Goal: Information Seeking & Learning: Learn about a topic

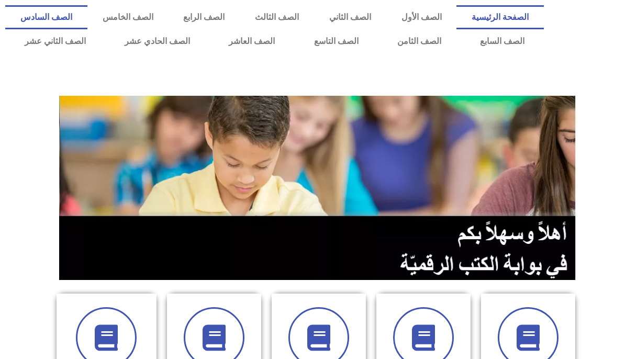
click at [87, 17] on link "الصف السادس" at bounding box center [46, 17] width 82 height 24
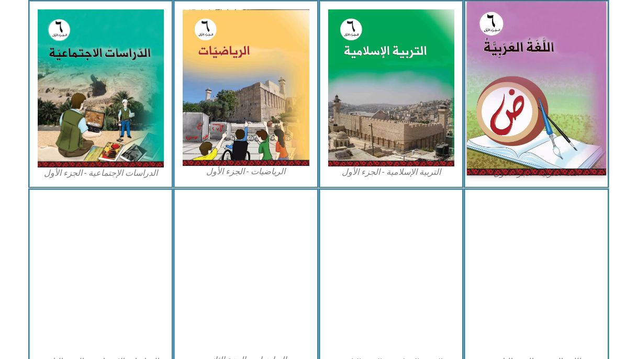
scroll to position [323, 0]
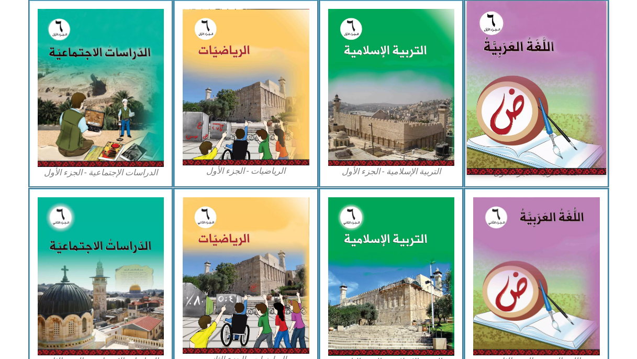
click at [505, 89] on img at bounding box center [536, 88] width 139 height 174
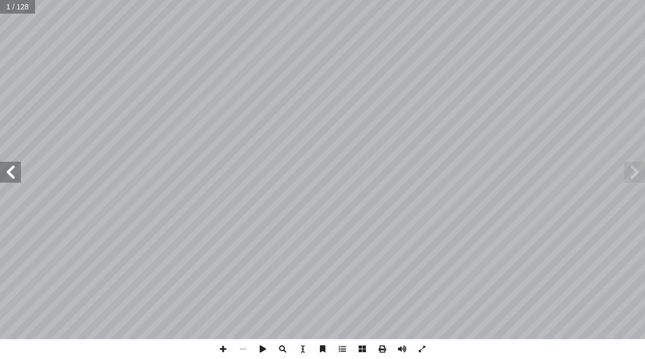
click at [14, 170] on span at bounding box center [10, 172] width 21 height 21
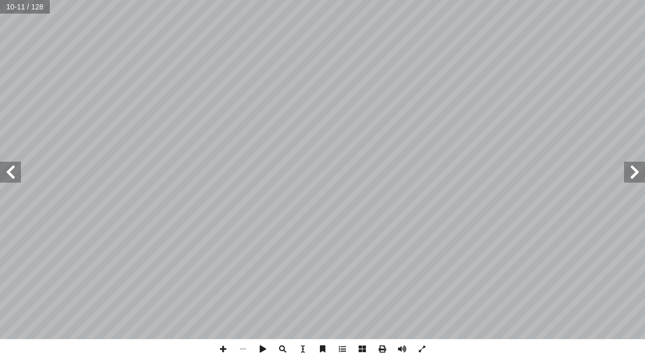
click at [7, 177] on span at bounding box center [10, 172] width 21 height 21
click at [6, 178] on span at bounding box center [10, 172] width 21 height 21
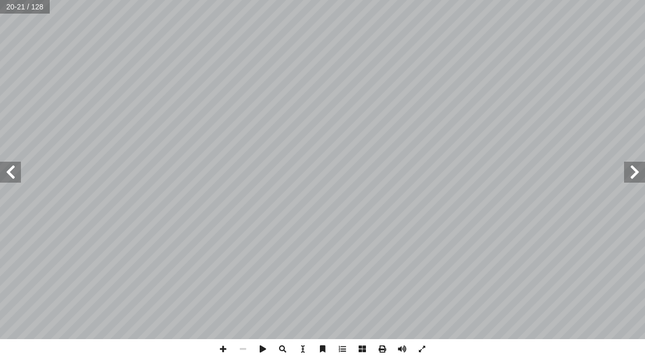
click at [6, 178] on span at bounding box center [10, 172] width 21 height 21
click at [11, 178] on span at bounding box center [10, 172] width 21 height 21
click at [641, 174] on span at bounding box center [634, 172] width 21 height 21
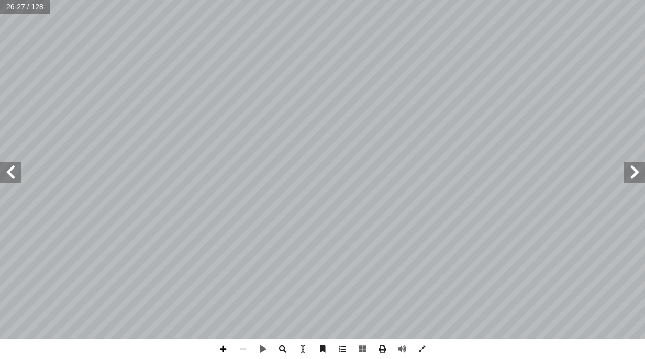
click at [219, 351] on span at bounding box center [223, 349] width 20 height 20
click at [12, 175] on span at bounding box center [10, 172] width 21 height 21
click at [217, 350] on span at bounding box center [223, 349] width 20 height 20
click at [222, 350] on span at bounding box center [223, 349] width 20 height 20
